Goal: Information Seeking & Learning: Find specific fact

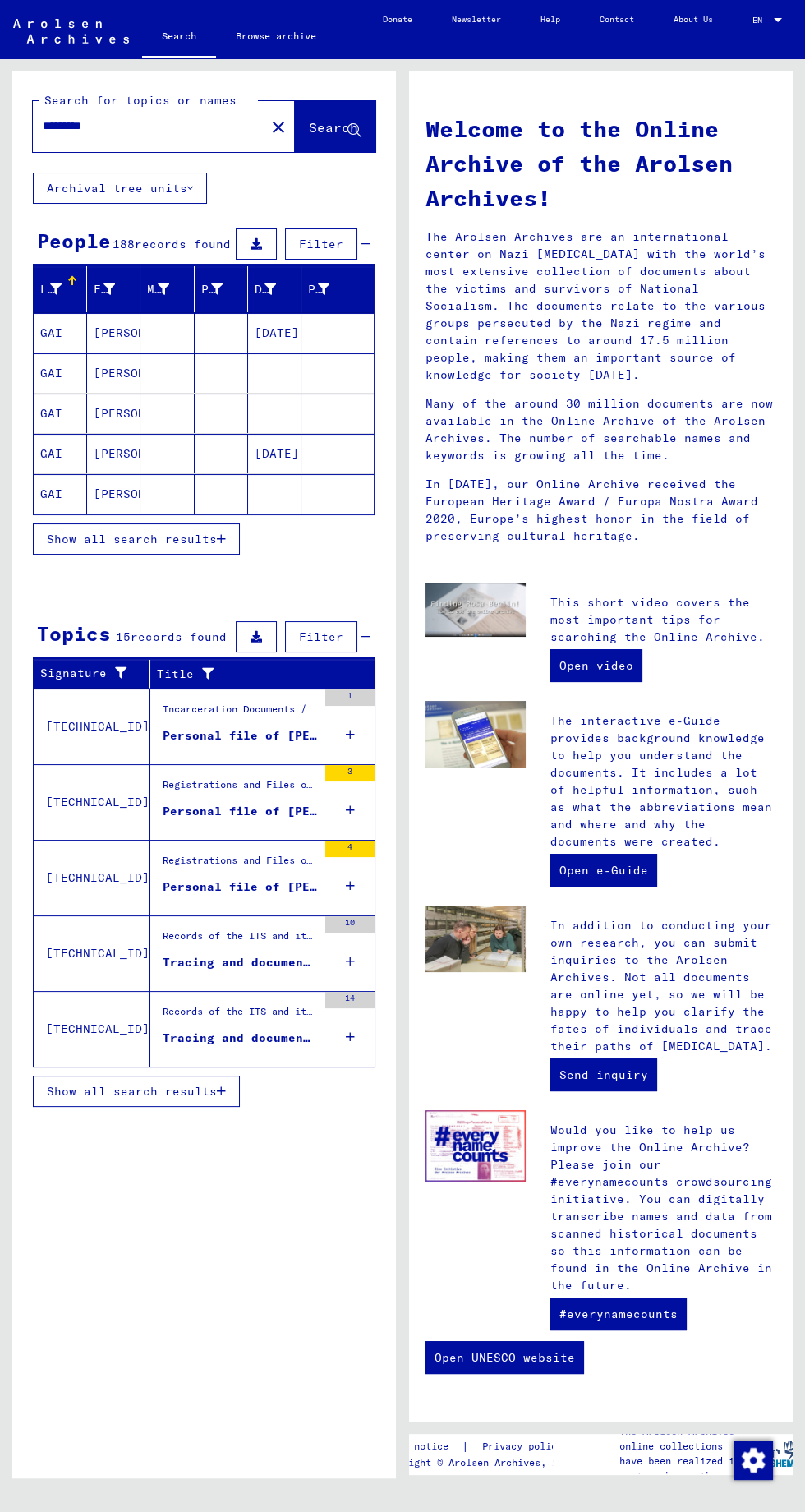
click at [196, 743] on div "Personal file of [PERSON_NAME], born on [DEMOGRAPHIC_DATA]" at bounding box center [240, 735] width 154 height 17
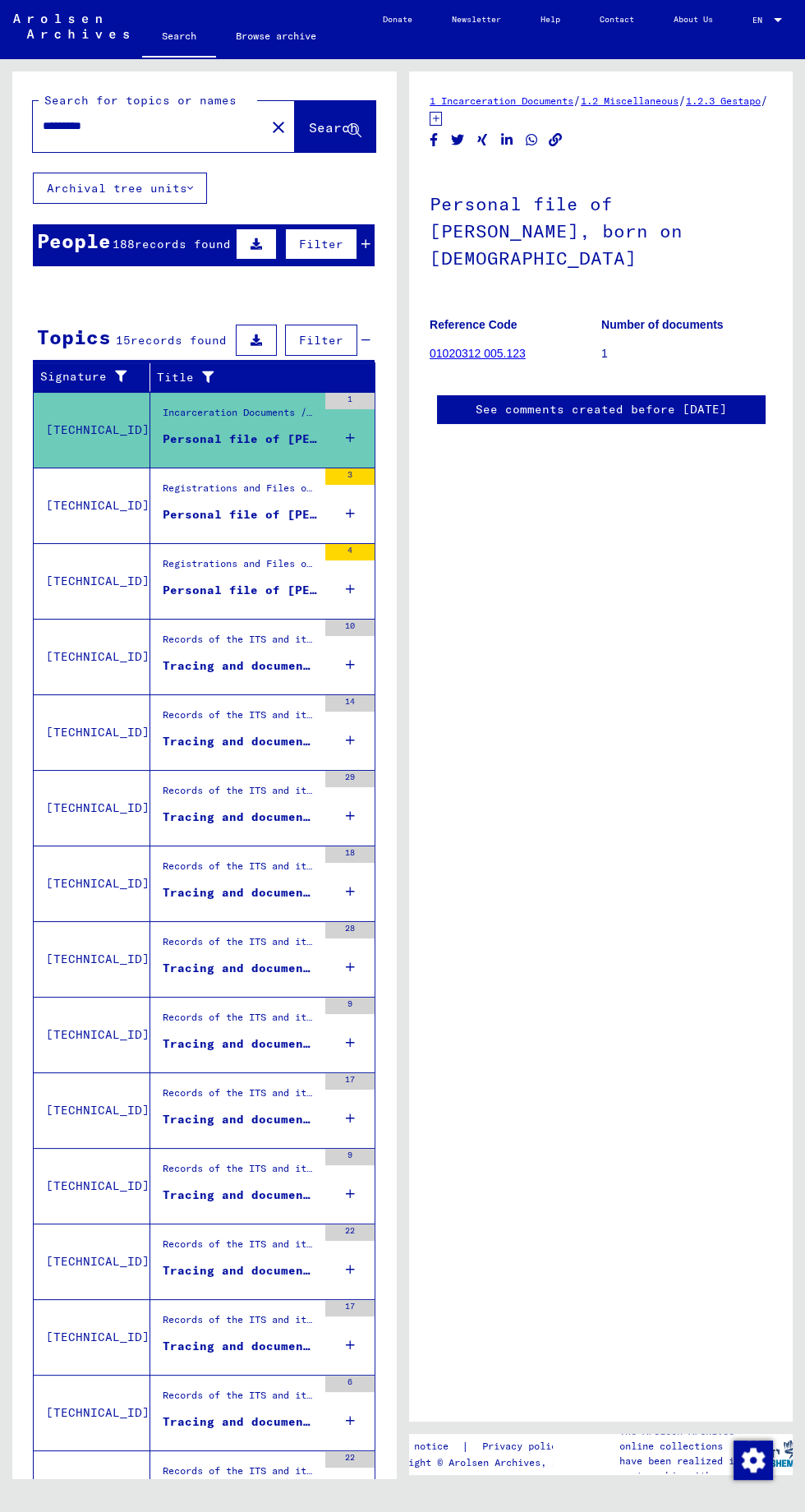
click at [456, 346] on link "01020312 005.123" at bounding box center [478, 353] width 96 height 13
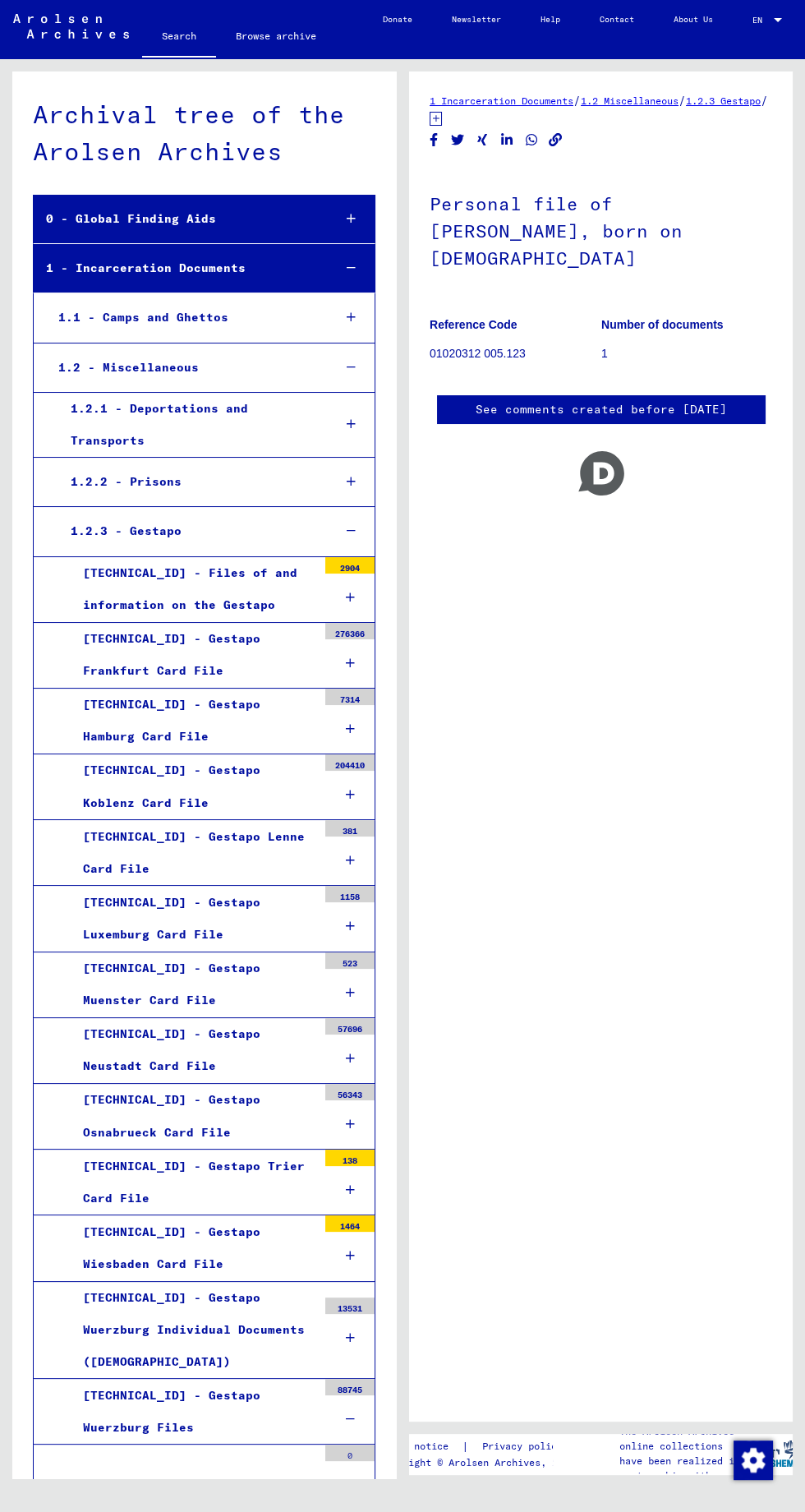
scroll to position [11234, 0]
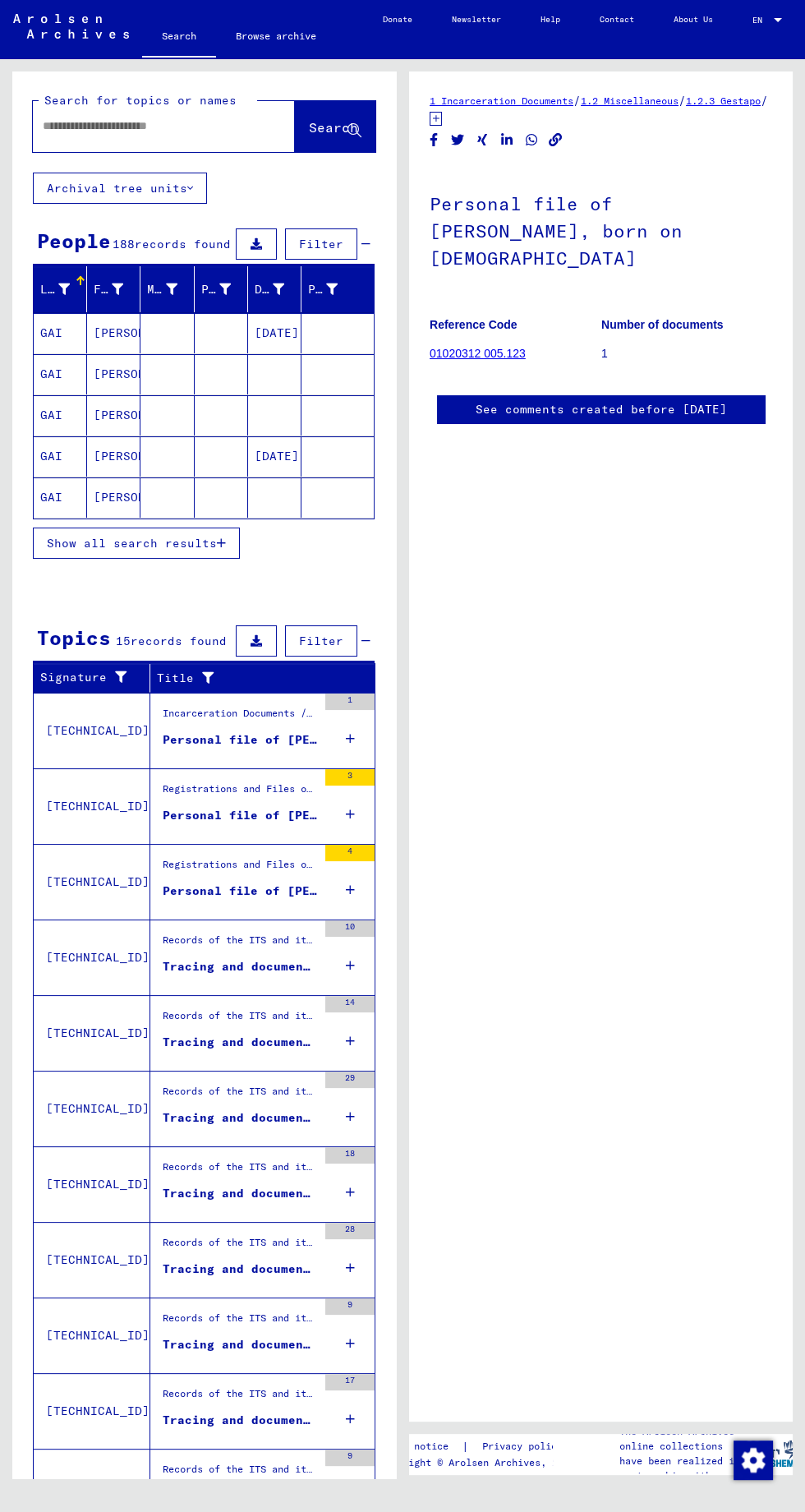
type input "*******"
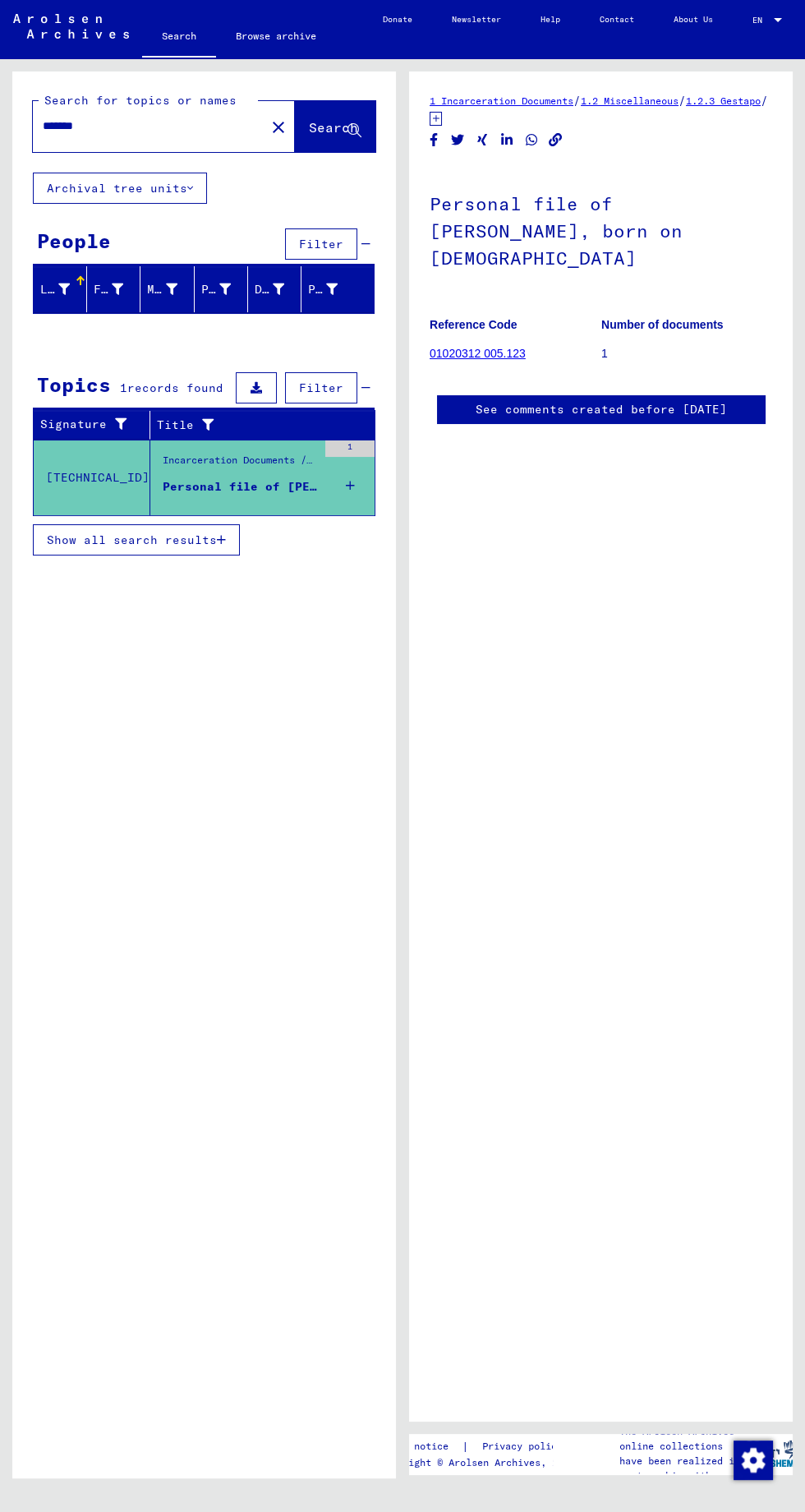
click at [201, 482] on div "Personal file of [PERSON_NAME], born on [DEMOGRAPHIC_DATA]" at bounding box center [240, 487] width 154 height 17
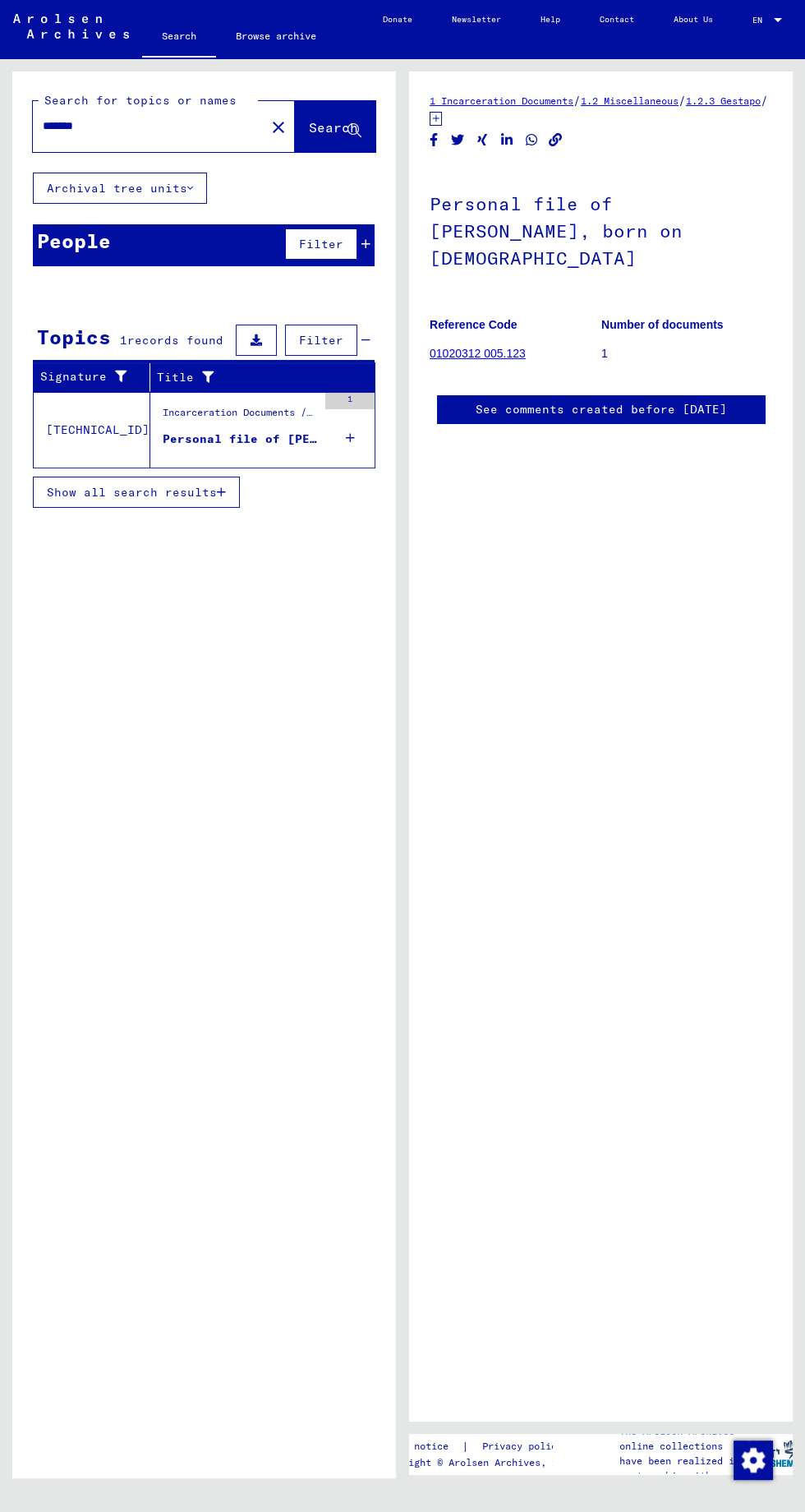
click at [216, 436] on div "Personal file of [PERSON_NAME], born on [DEMOGRAPHIC_DATA]" at bounding box center [240, 439] width 154 height 17
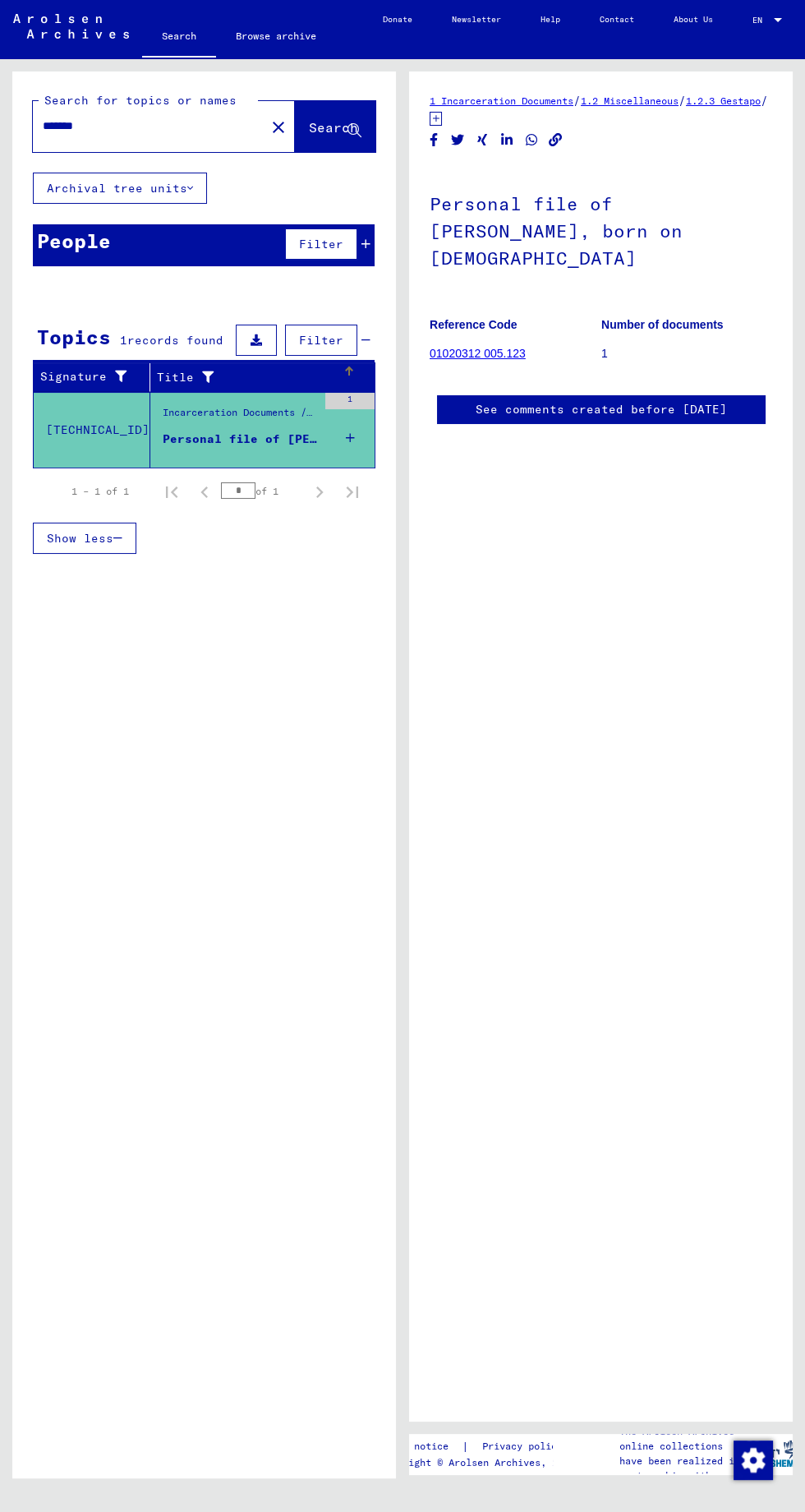
click at [194, 385] on div at bounding box center [204, 377] width 20 height 17
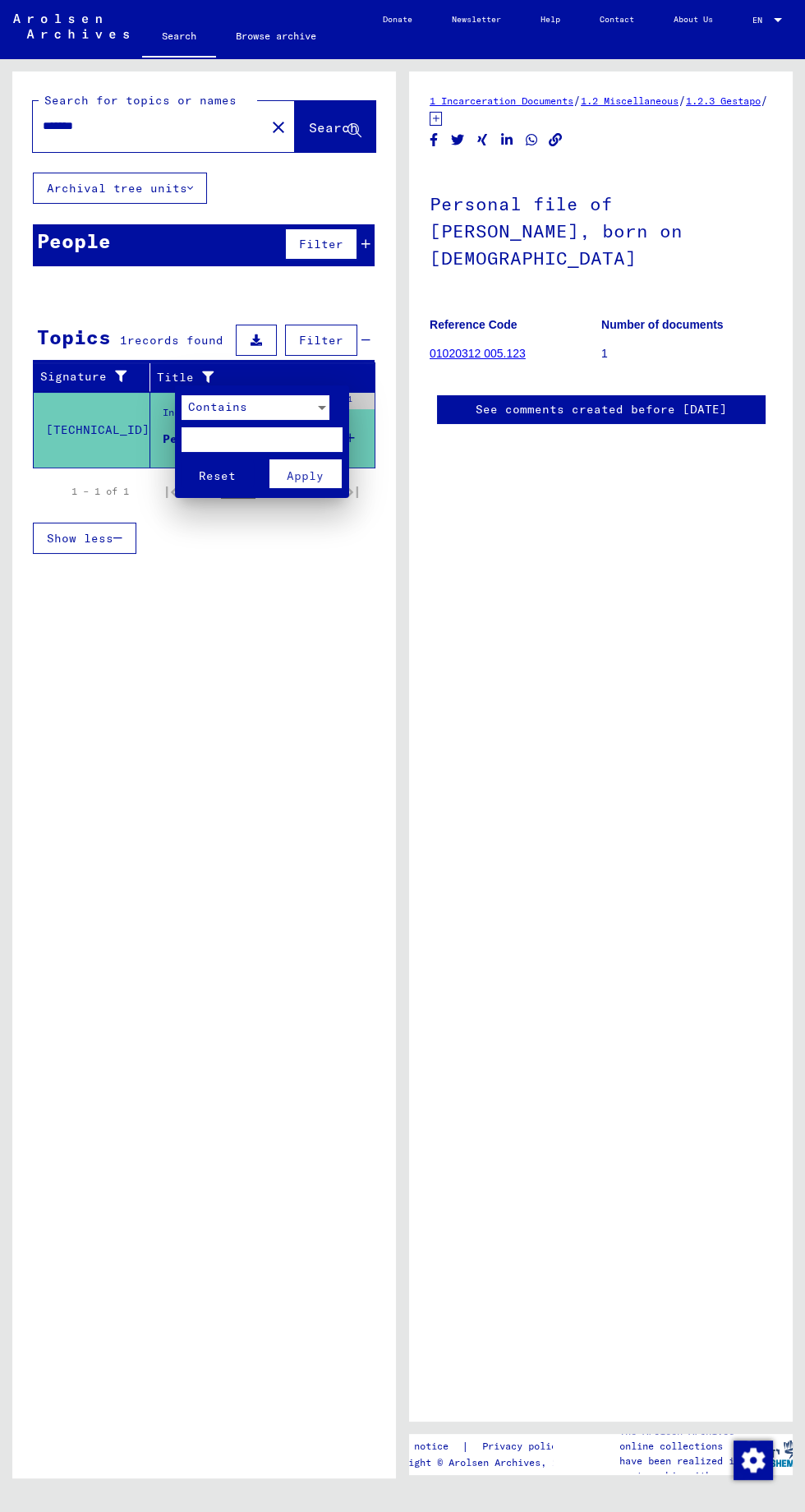
click at [230, 669] on div at bounding box center [402, 756] width 805 height 1512
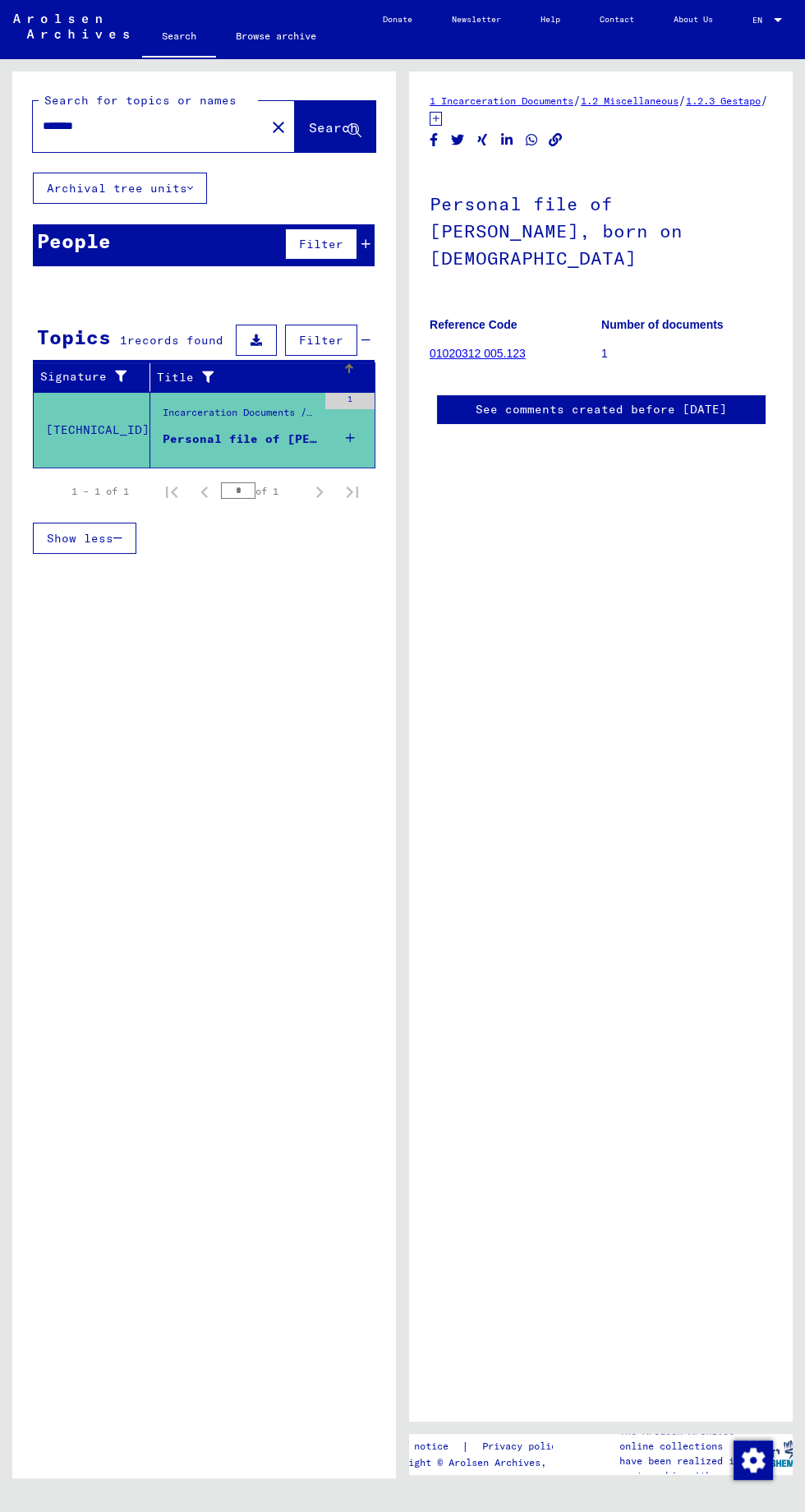
click at [174, 412] on div "Incarceration Documents / Miscellaneous / Gestapo / Gestapo Wuerzburg Files / D…" at bounding box center [240, 417] width 154 height 23
click at [208, 427] on figure "Incarceration Documents / Miscellaneous / Gestapo / Gestapo Wuerzburg Files / D…" at bounding box center [240, 418] width 154 height 25
click at [218, 431] on div "Personal file of [PERSON_NAME], born on [DEMOGRAPHIC_DATA]" at bounding box center [240, 439] width 154 height 17
click at [205, 411] on div "Incarceration Documents / Miscellaneous / Gestapo / Gestapo Wuerzburg Files / D…" at bounding box center [240, 417] width 154 height 23
click at [529, 66] on div "1 Incarceration Documents / 1.2 Miscellaneous / 1.2.3 Gestapo / [TECHNICAL_ID] …" at bounding box center [605, 768] width 403 height 1419
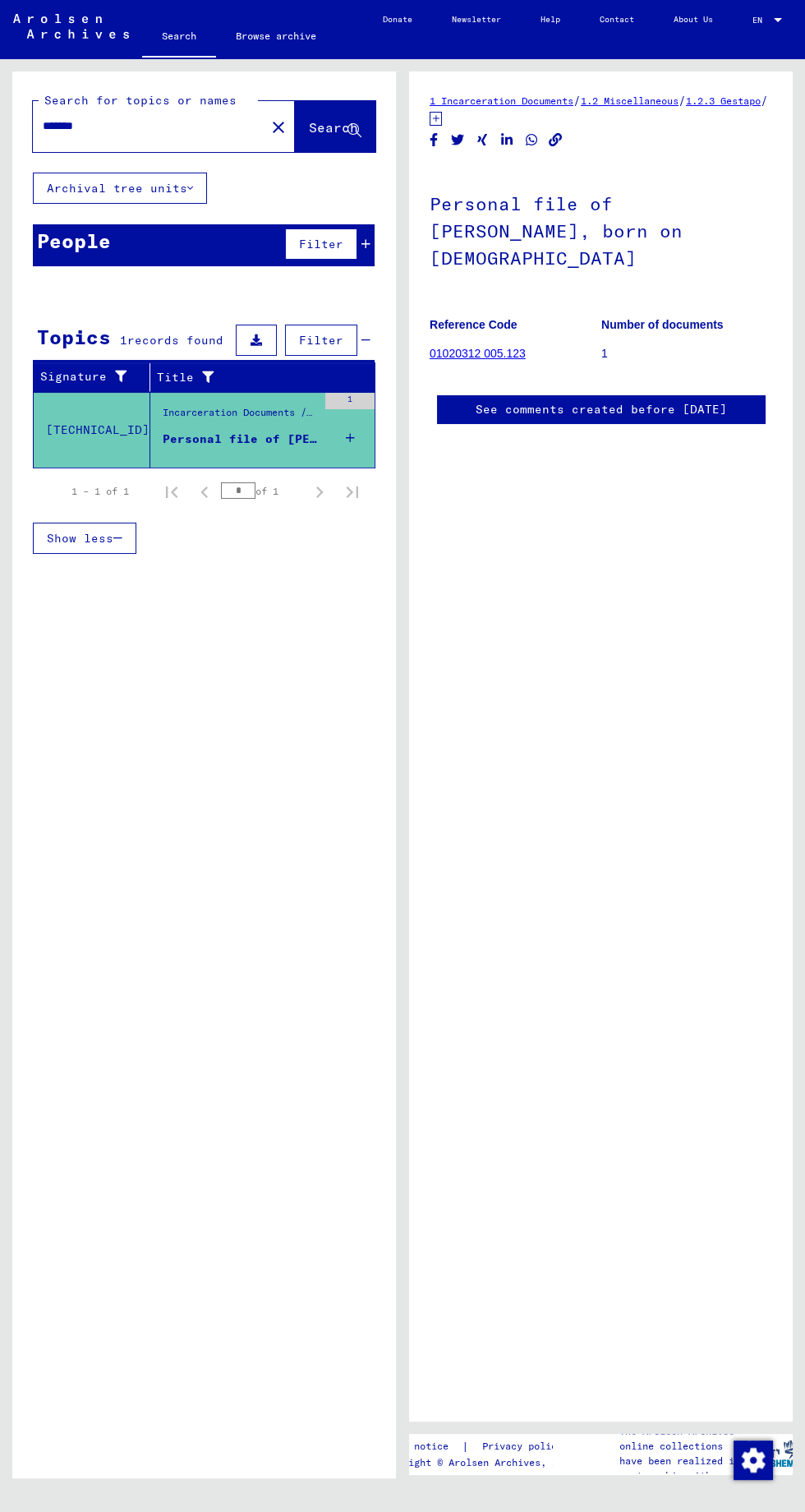
click at [507, 74] on div "1 Incarceration Documents / 1.2 Miscellaneous / 1.2.3 Gestapo / [TECHNICAL_ID] …" at bounding box center [601, 746] width 384 height 1350
click at [536, 98] on link "1 Incarceration Documents" at bounding box center [501, 100] width 143 height 12
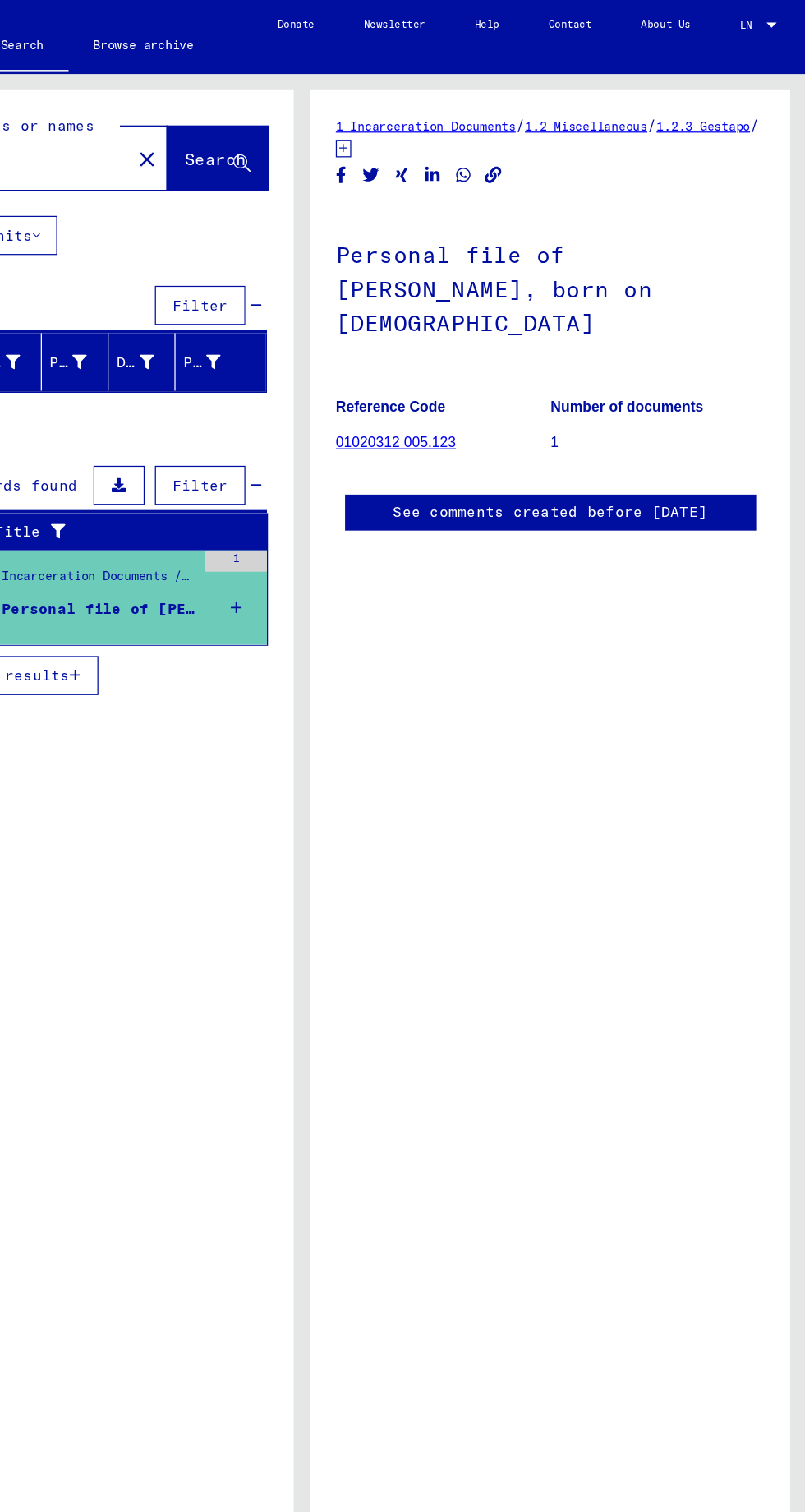
scroll to position [70, 0]
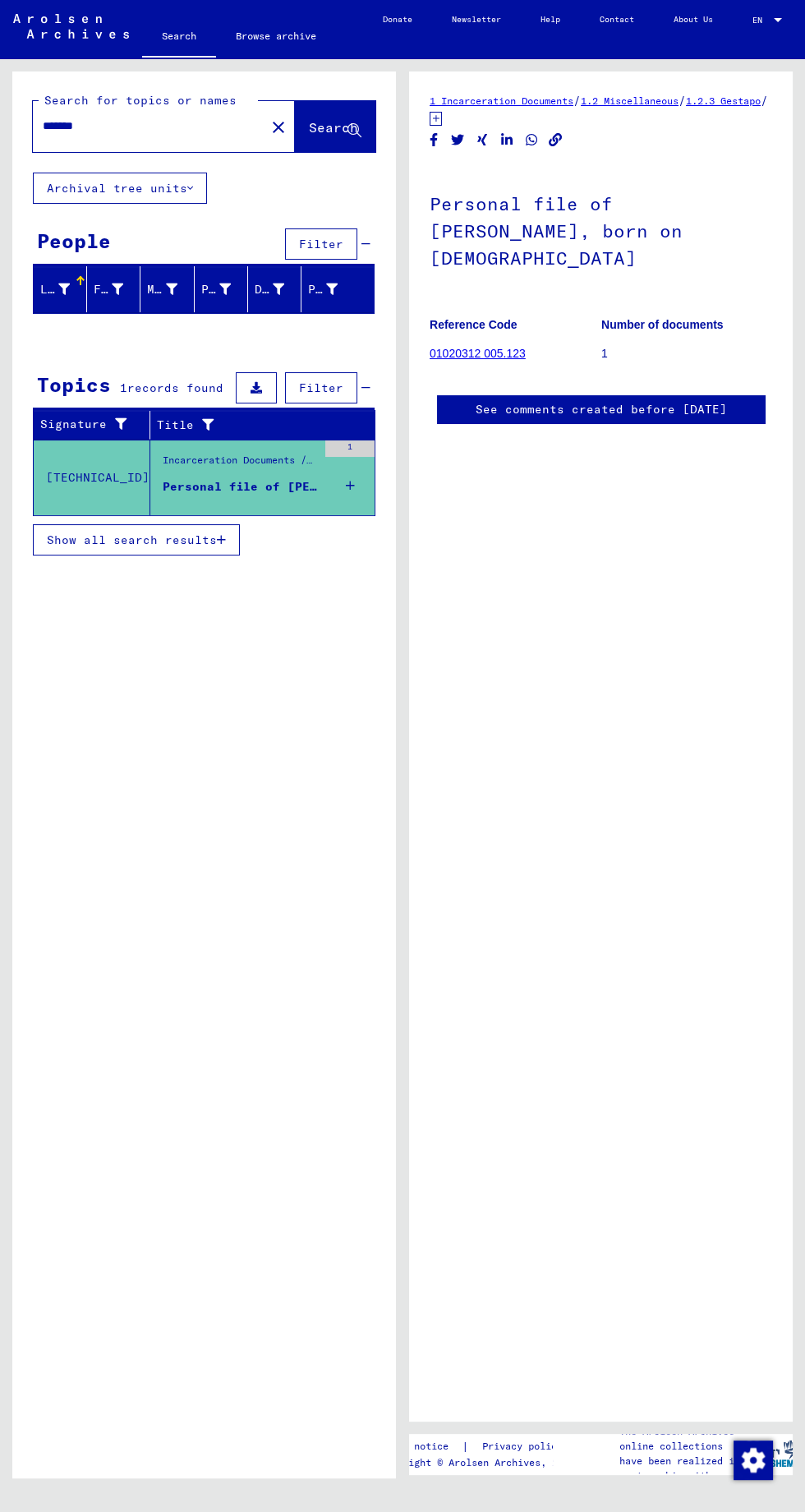
type input "*********"
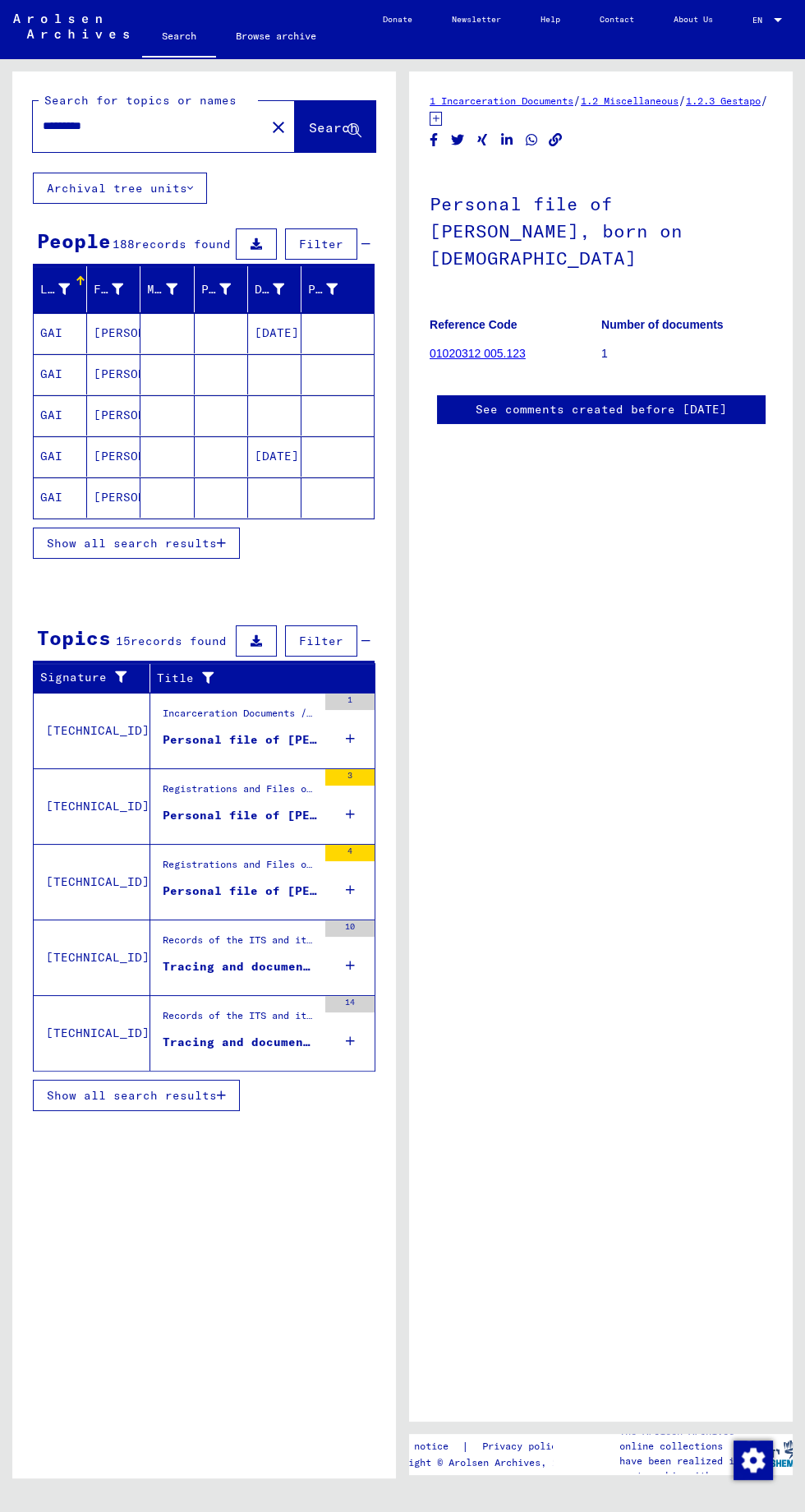
click at [86, 527] on button "Show all search results" at bounding box center [137, 543] width 207 height 32
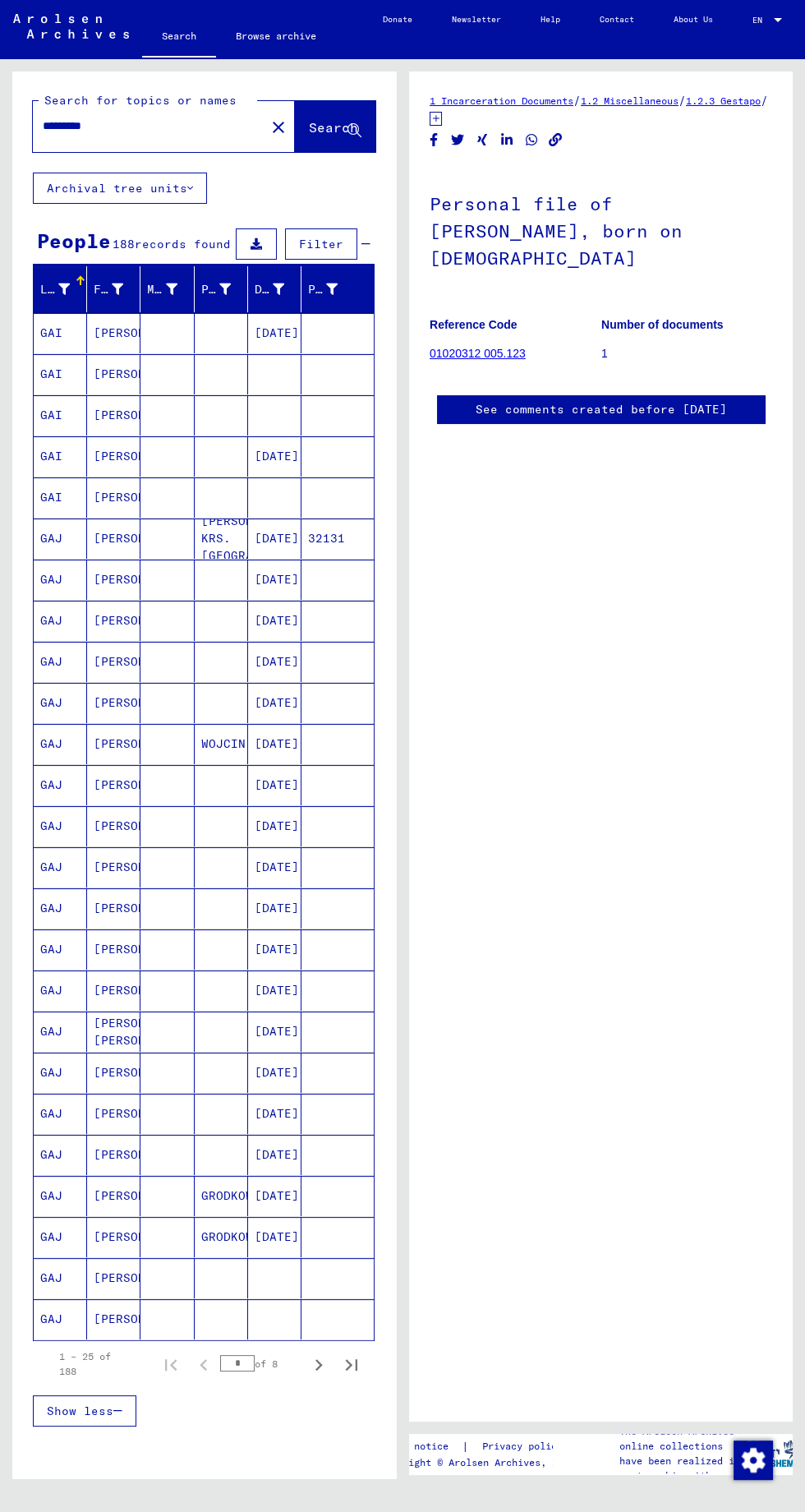
click at [361, 313] on mat-cell at bounding box center [337, 333] width 72 height 41
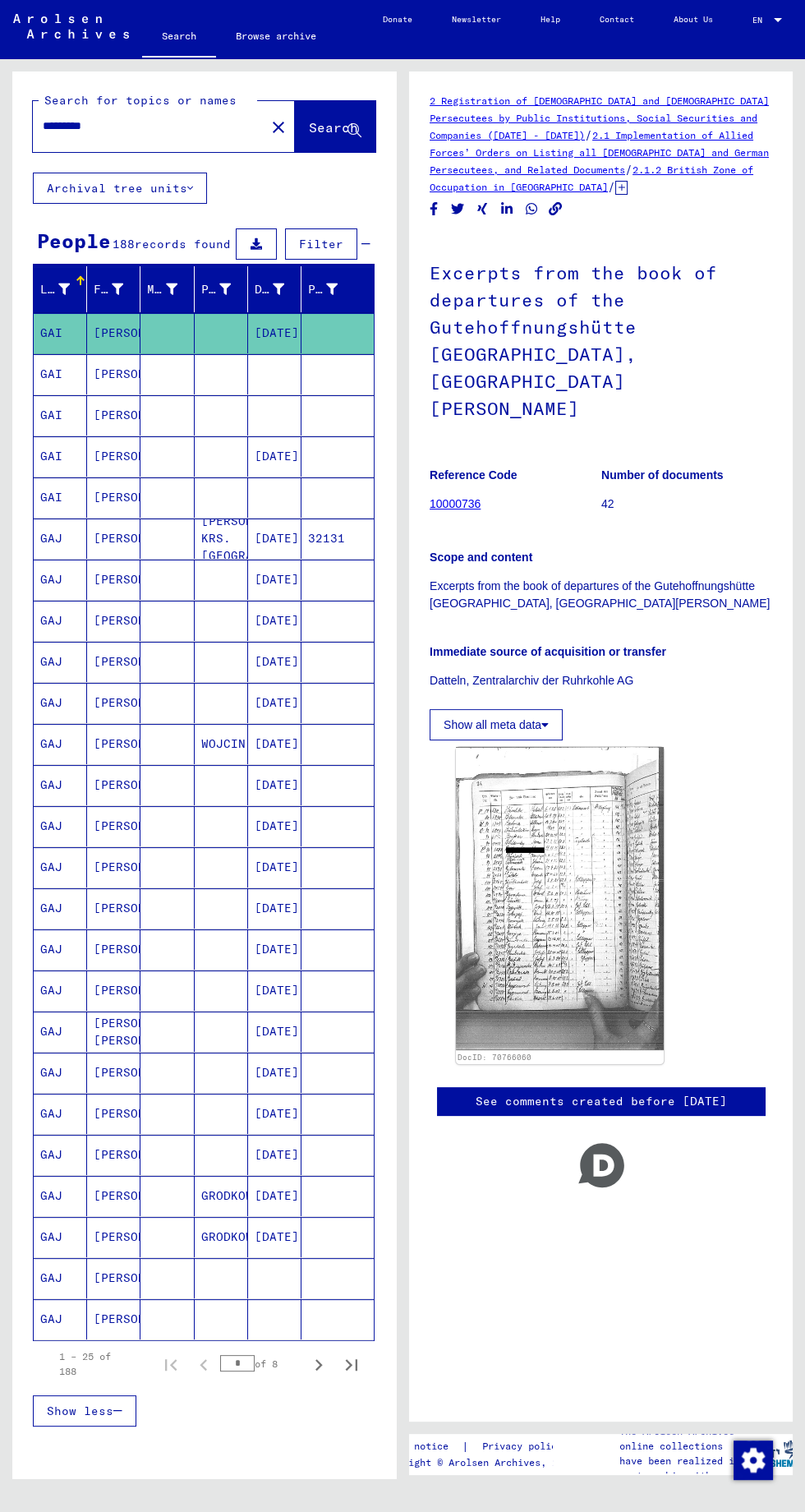
click at [351, 276] on div "Prisoner #" at bounding box center [333, 289] width 50 height 27
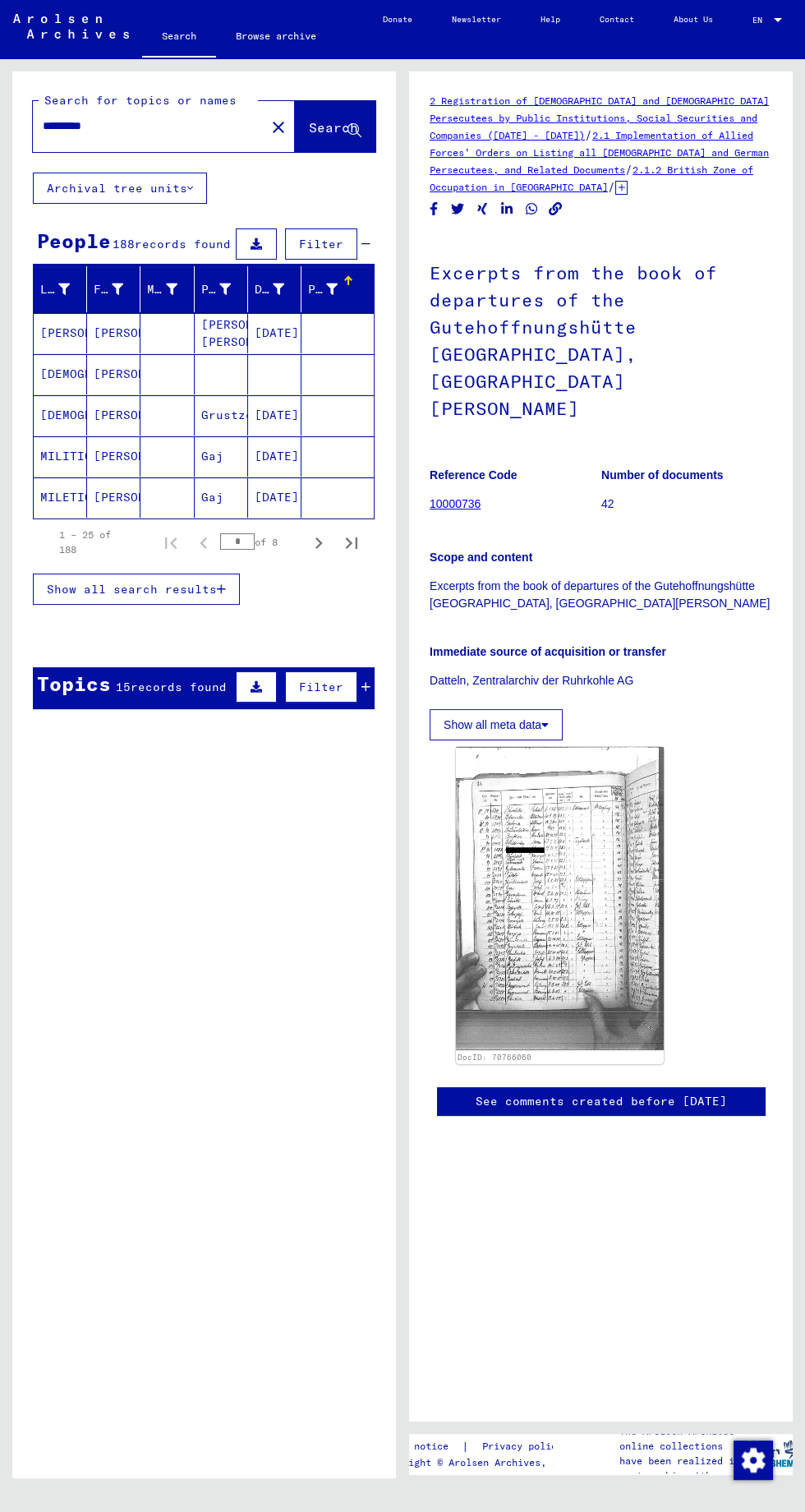
click at [365, 313] on mat-cell at bounding box center [337, 333] width 72 height 41
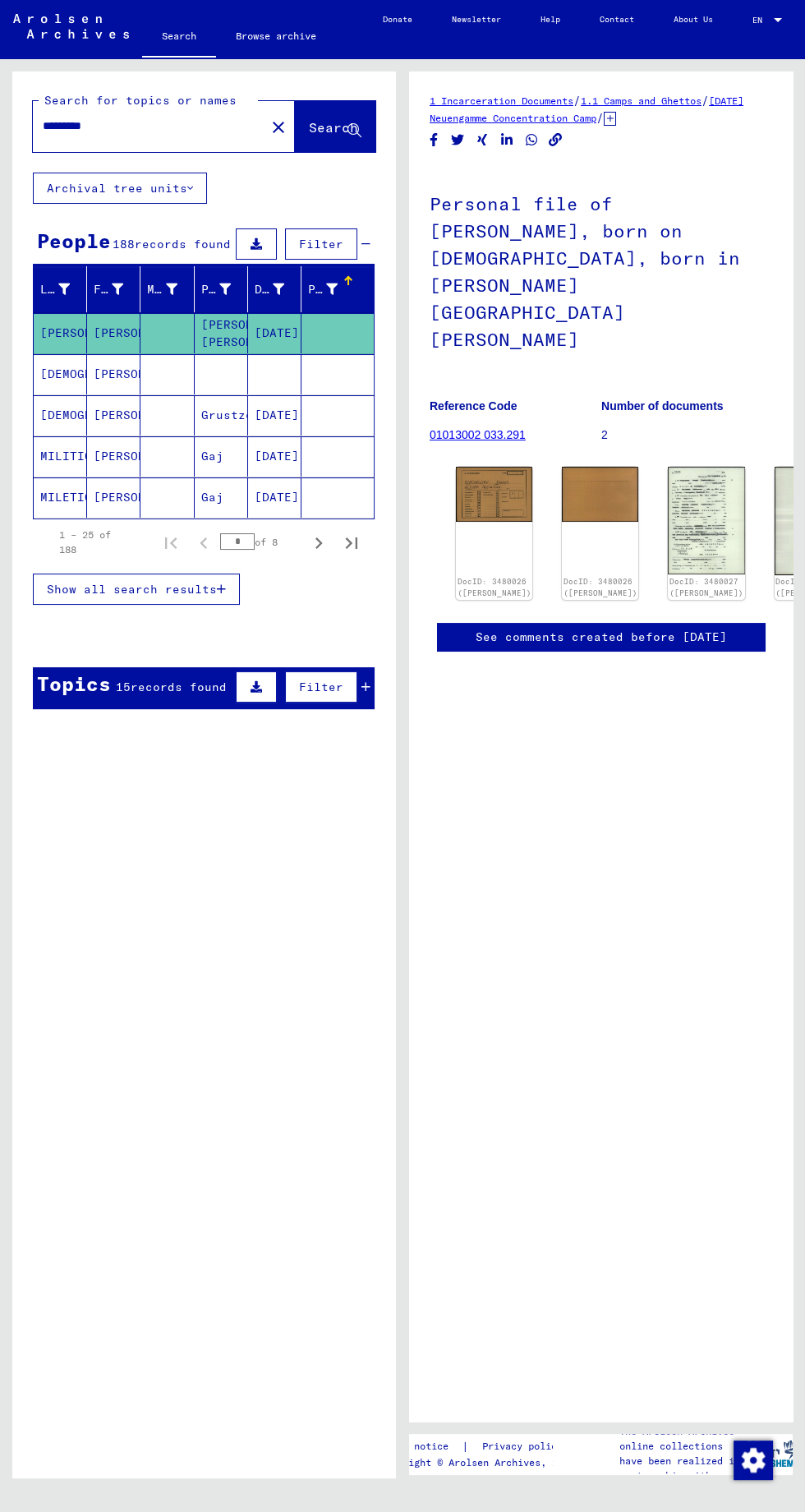
click at [361, 313] on mat-cell at bounding box center [337, 333] width 72 height 41
click at [349, 276] on div at bounding box center [348, 281] width 10 height 10
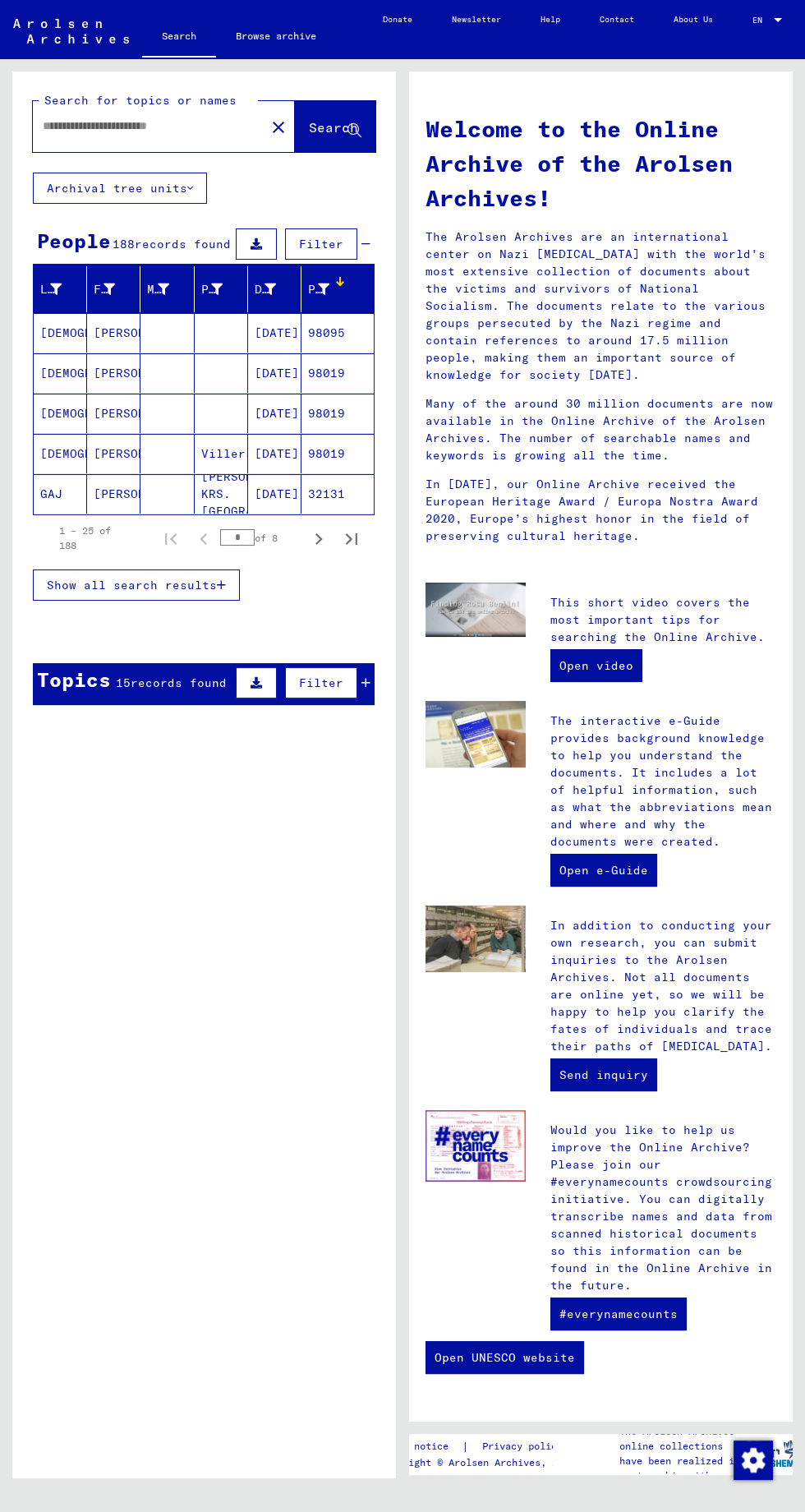
scroll to position [12, 0]
